Goal: Task Accomplishment & Management: Manage account settings

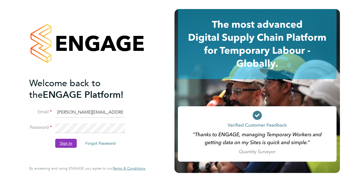
click at [65, 145] on button "Sign In" at bounding box center [66, 143] width 22 height 9
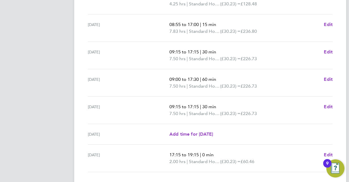
scroll to position [227, 0]
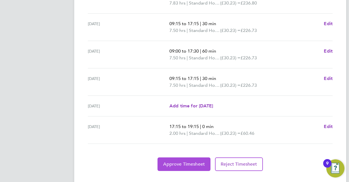
click at [174, 163] on span "Approve Timesheet" at bounding box center [184, 165] width 42 height 6
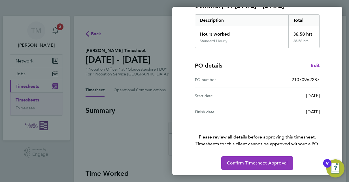
scroll to position [88, 0]
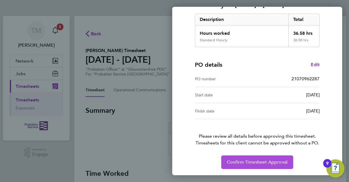
click at [230, 160] on span "Confirm Timesheet Approval" at bounding box center [257, 163] width 61 height 6
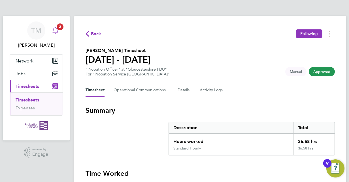
click at [53, 25] on div "Main navigation" at bounding box center [55, 30] width 11 height 11
